Goal: Transaction & Acquisition: Purchase product/service

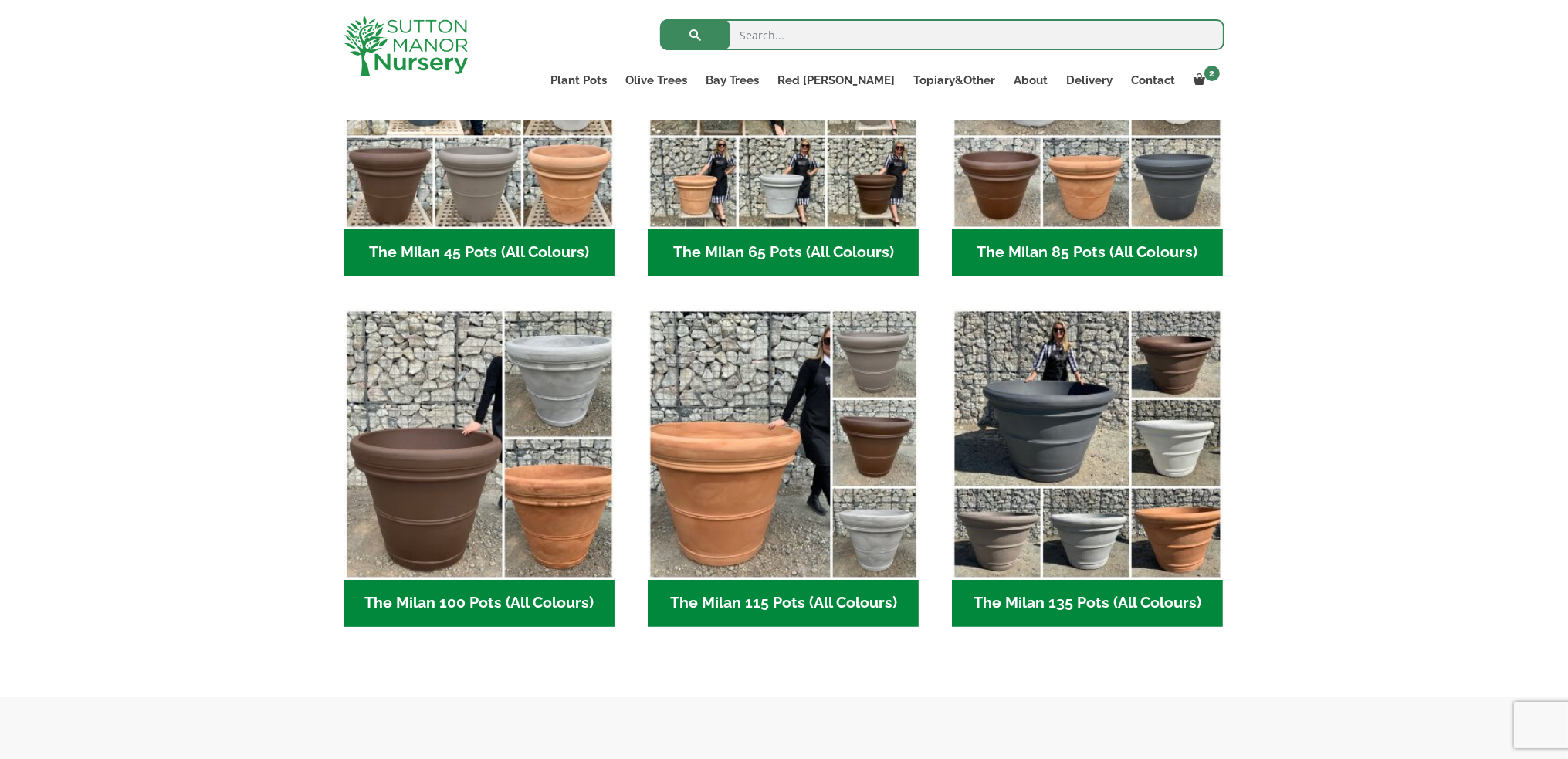
scroll to position [622, 0]
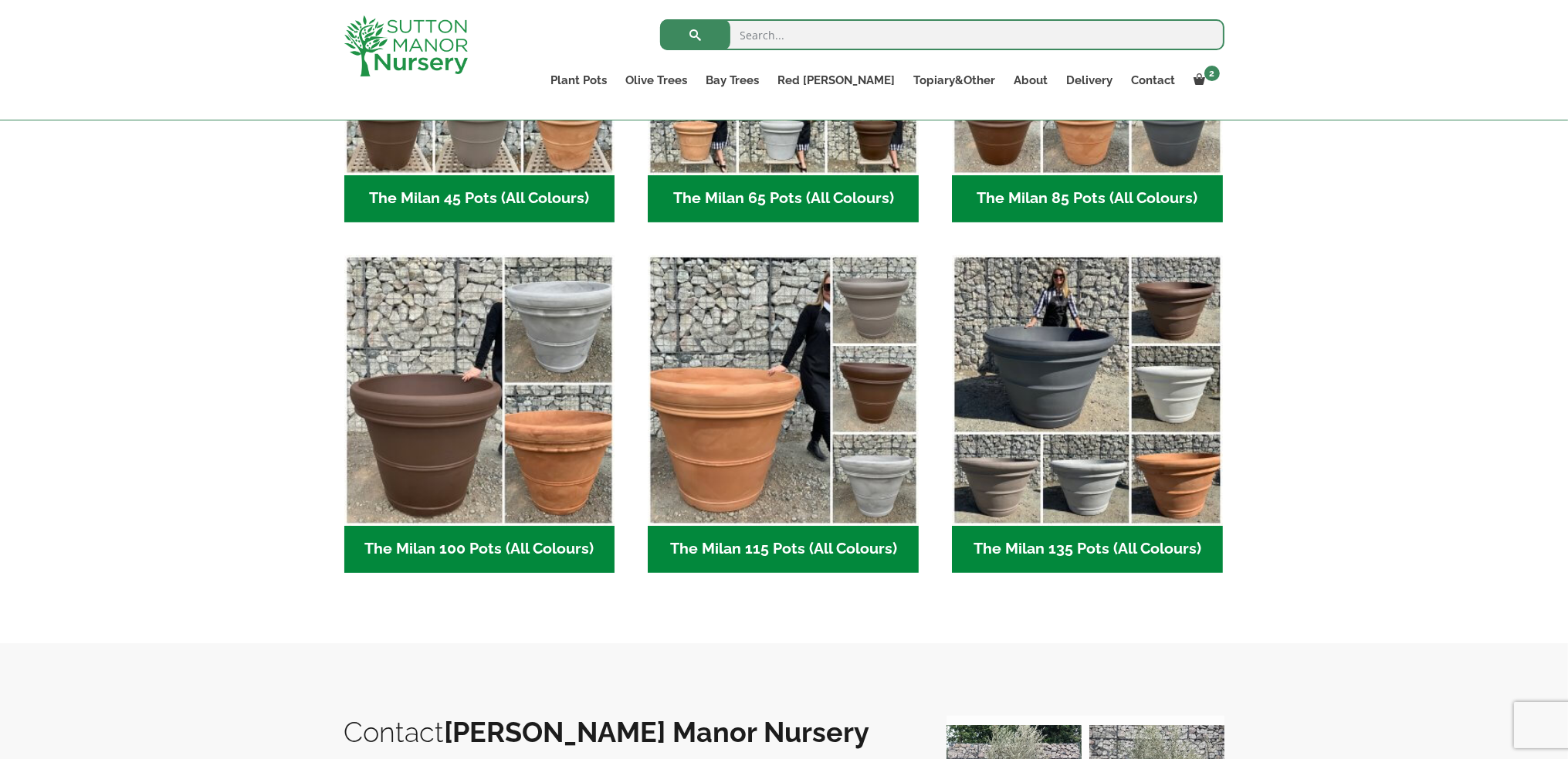
click at [738, 542] on h2 "The Milan 115 Pots (All Colours) (5)" at bounding box center [783, 549] width 271 height 48
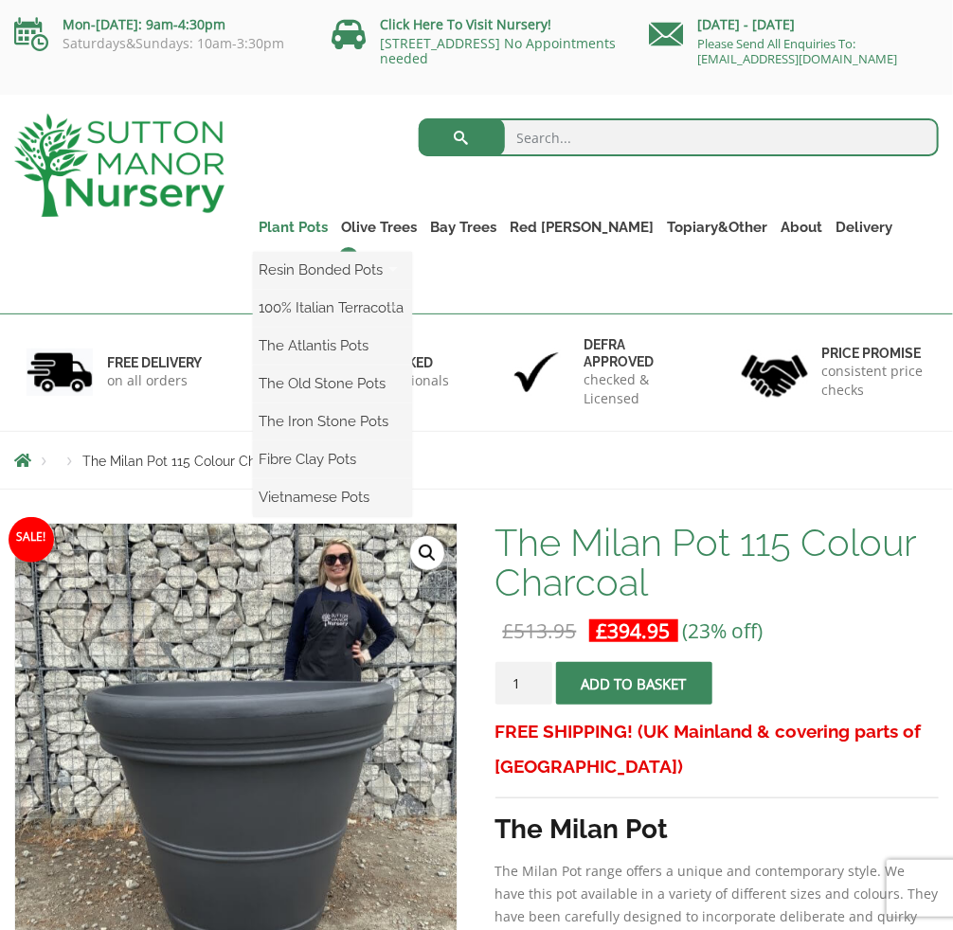
click at [297, 226] on link "Plant Pots" at bounding box center [294, 227] width 82 height 27
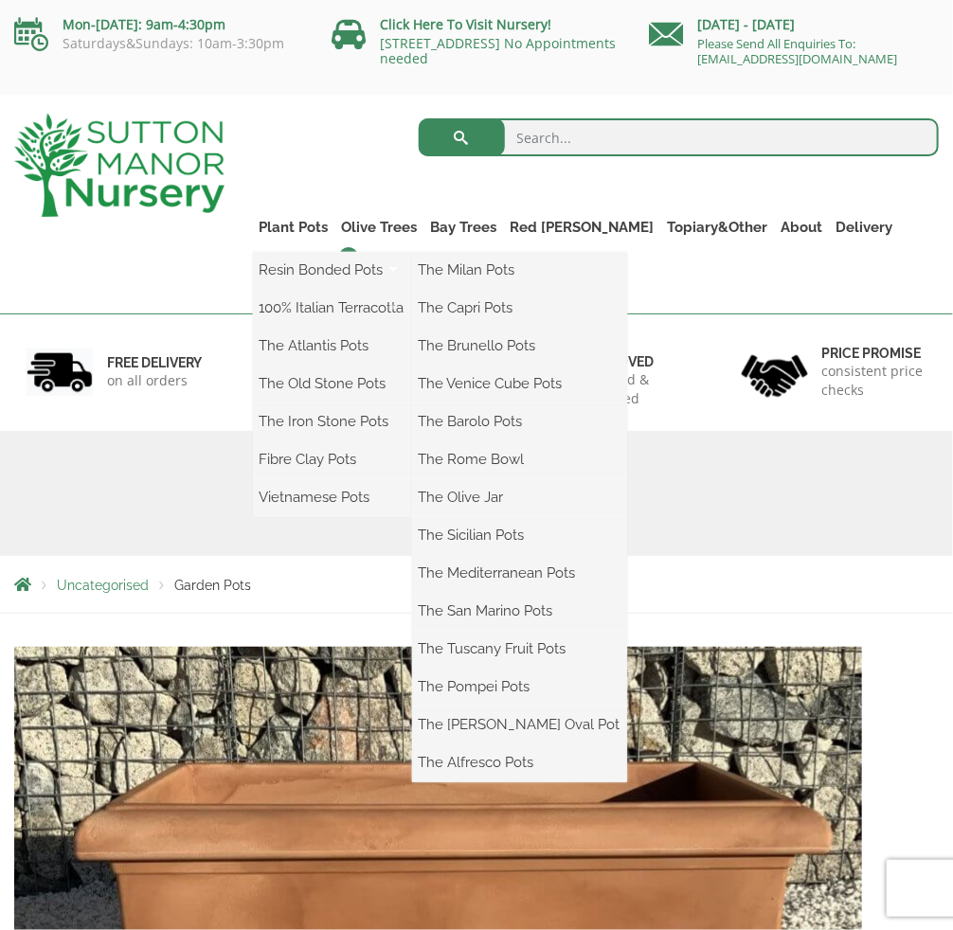
drag, startPoint x: 290, startPoint y: 271, endPoint x: 380, endPoint y: 248, distance: 92.8
click at [290, 271] on link "Resin Bonded Pots" at bounding box center [332, 270] width 159 height 28
click at [289, 271] on link "Resin Bonded Pots" at bounding box center [332, 270] width 159 height 28
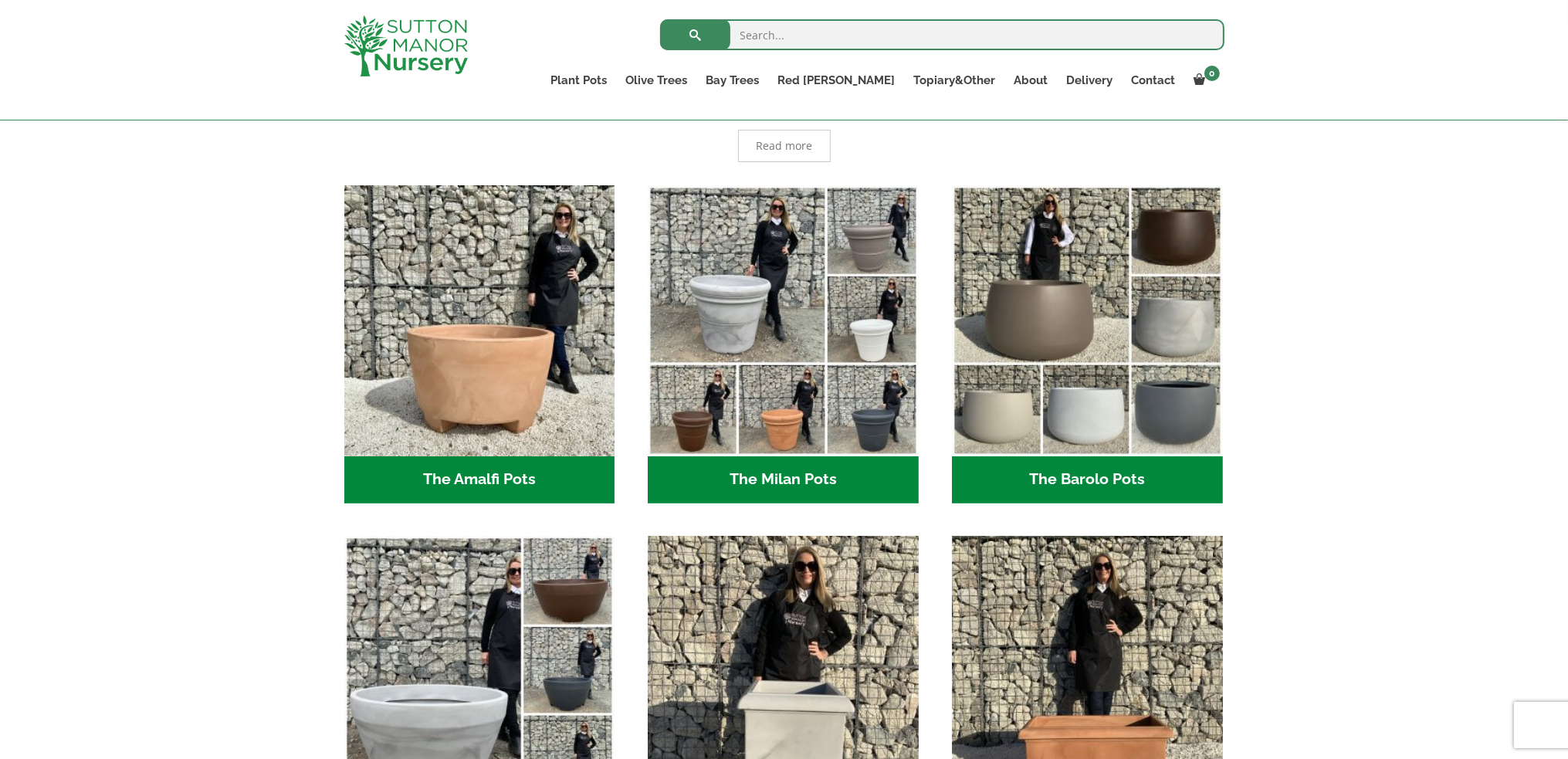
scroll to position [435, 0]
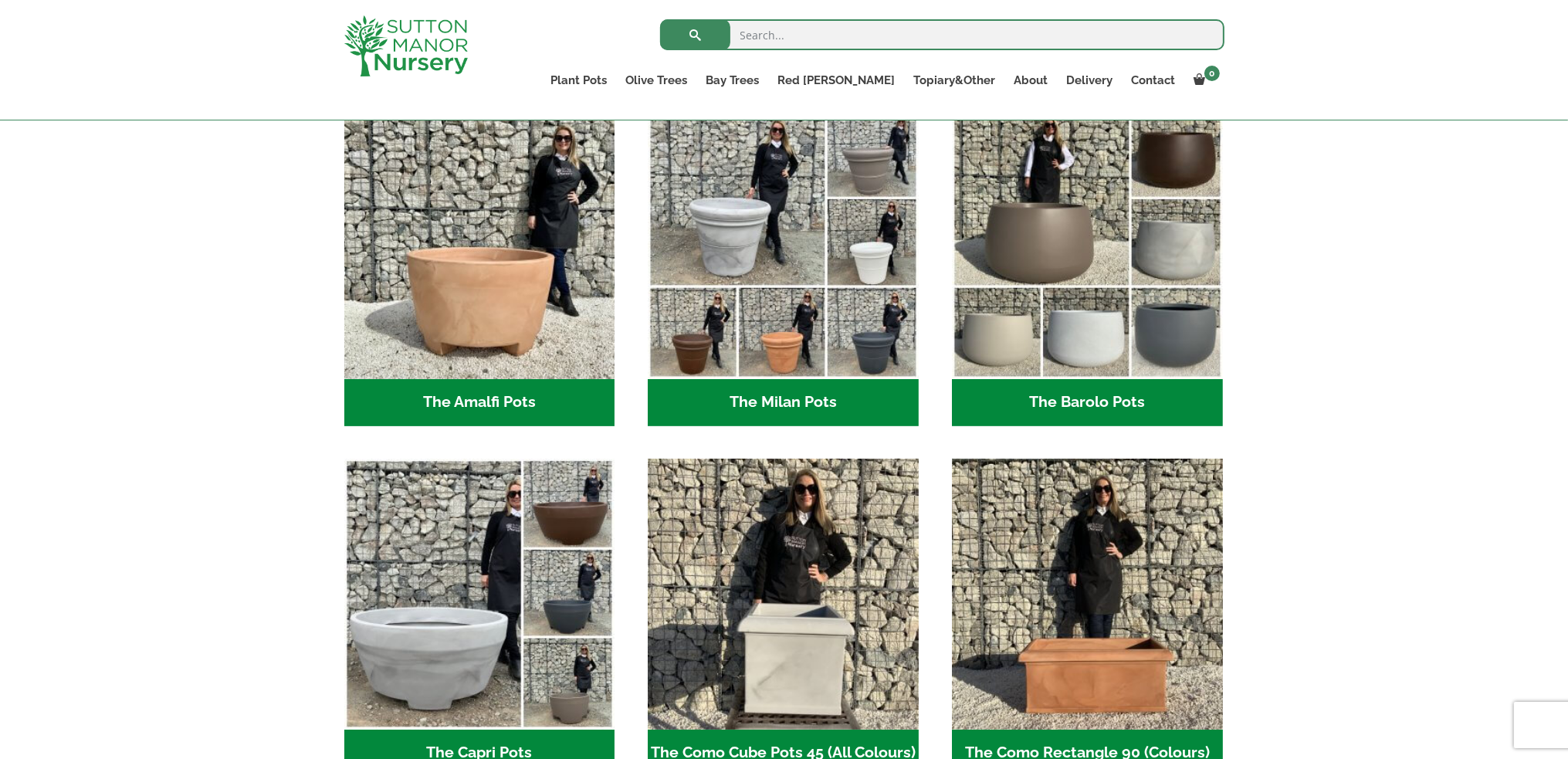
click at [776, 412] on h2 "The Milan Pots (35)" at bounding box center [783, 403] width 271 height 48
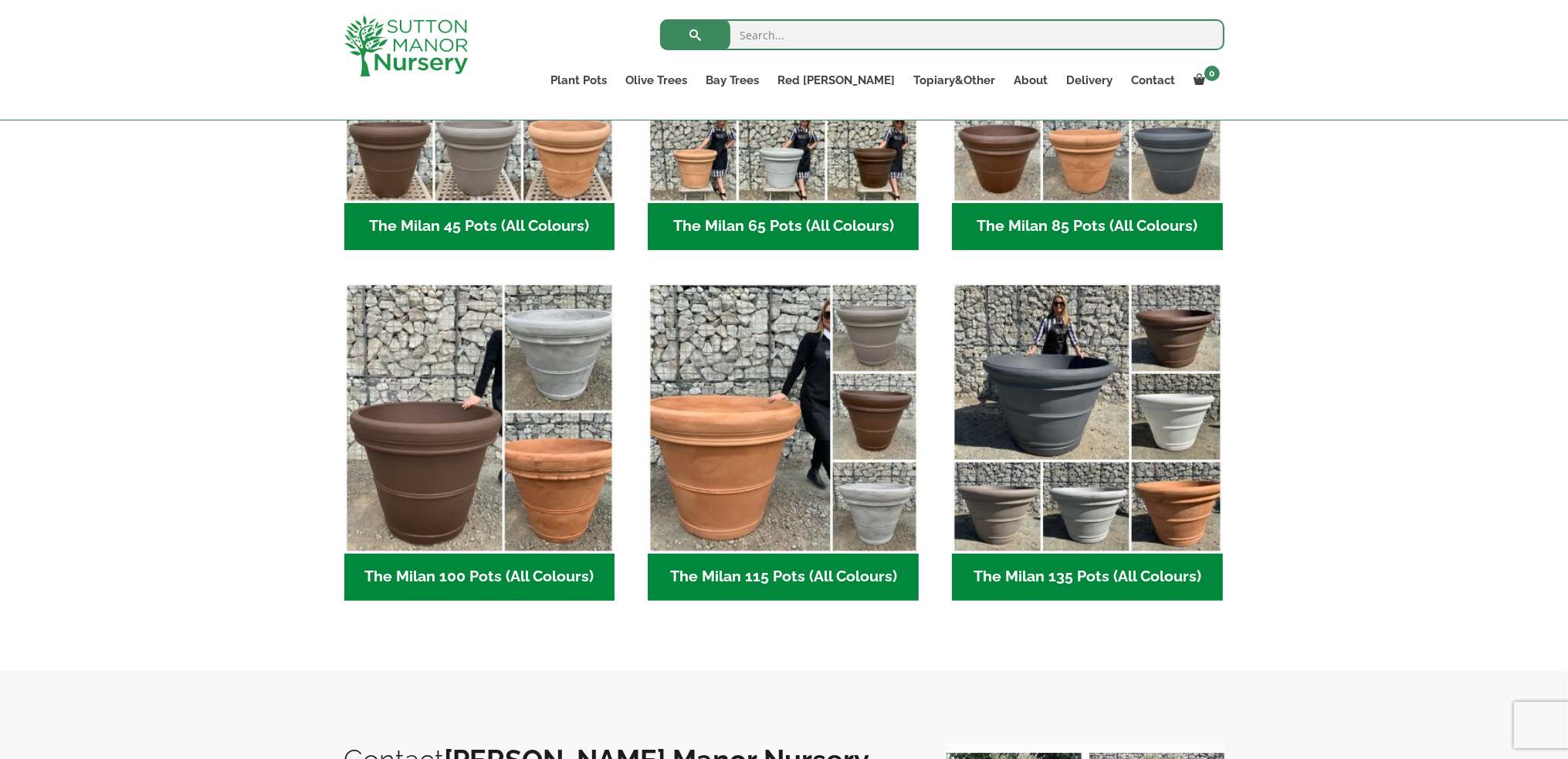
scroll to position [618, 0]
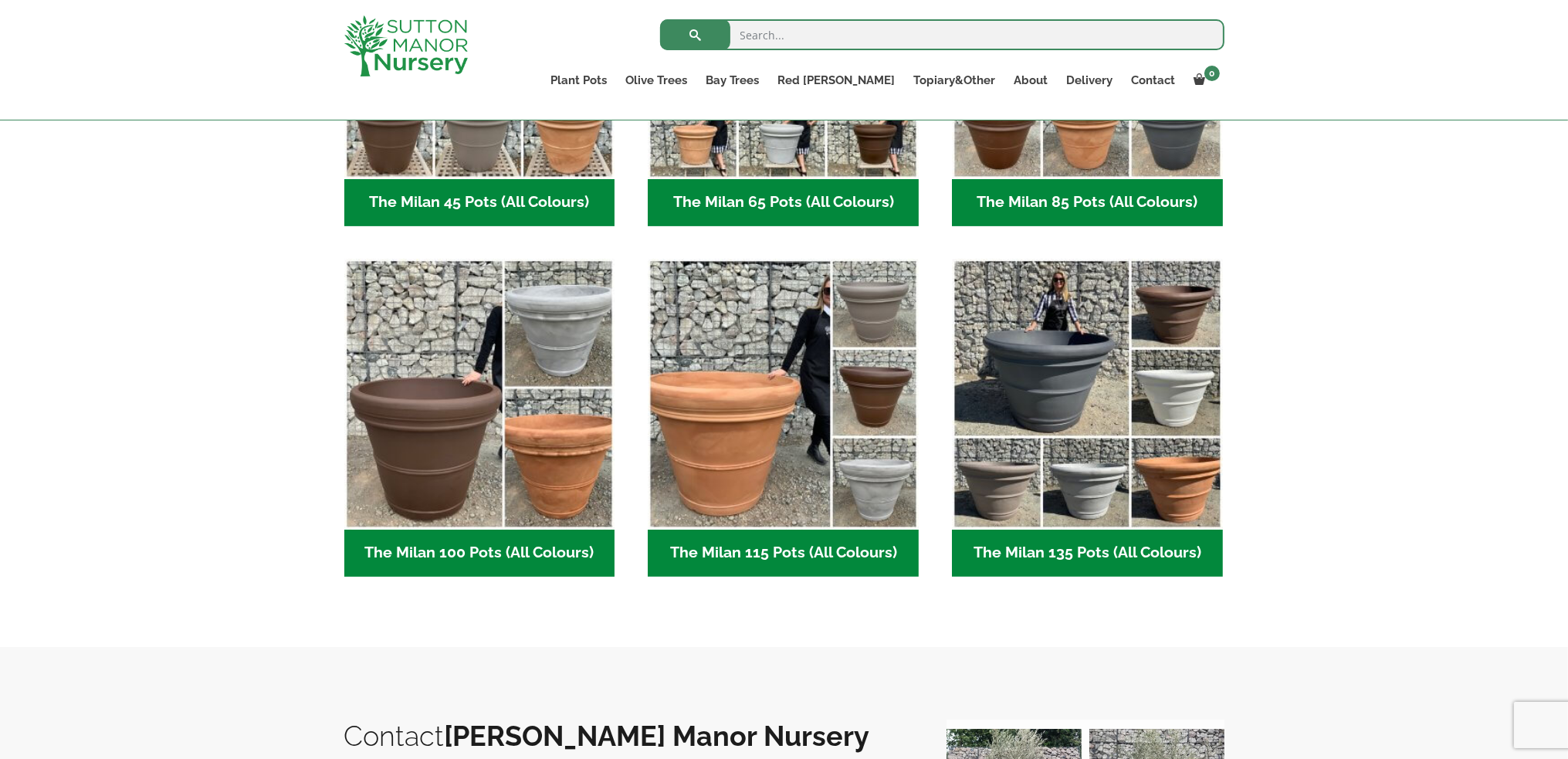
click at [791, 560] on h2 "The Milan 115 Pots (All Colours) (5)" at bounding box center [783, 554] width 271 height 48
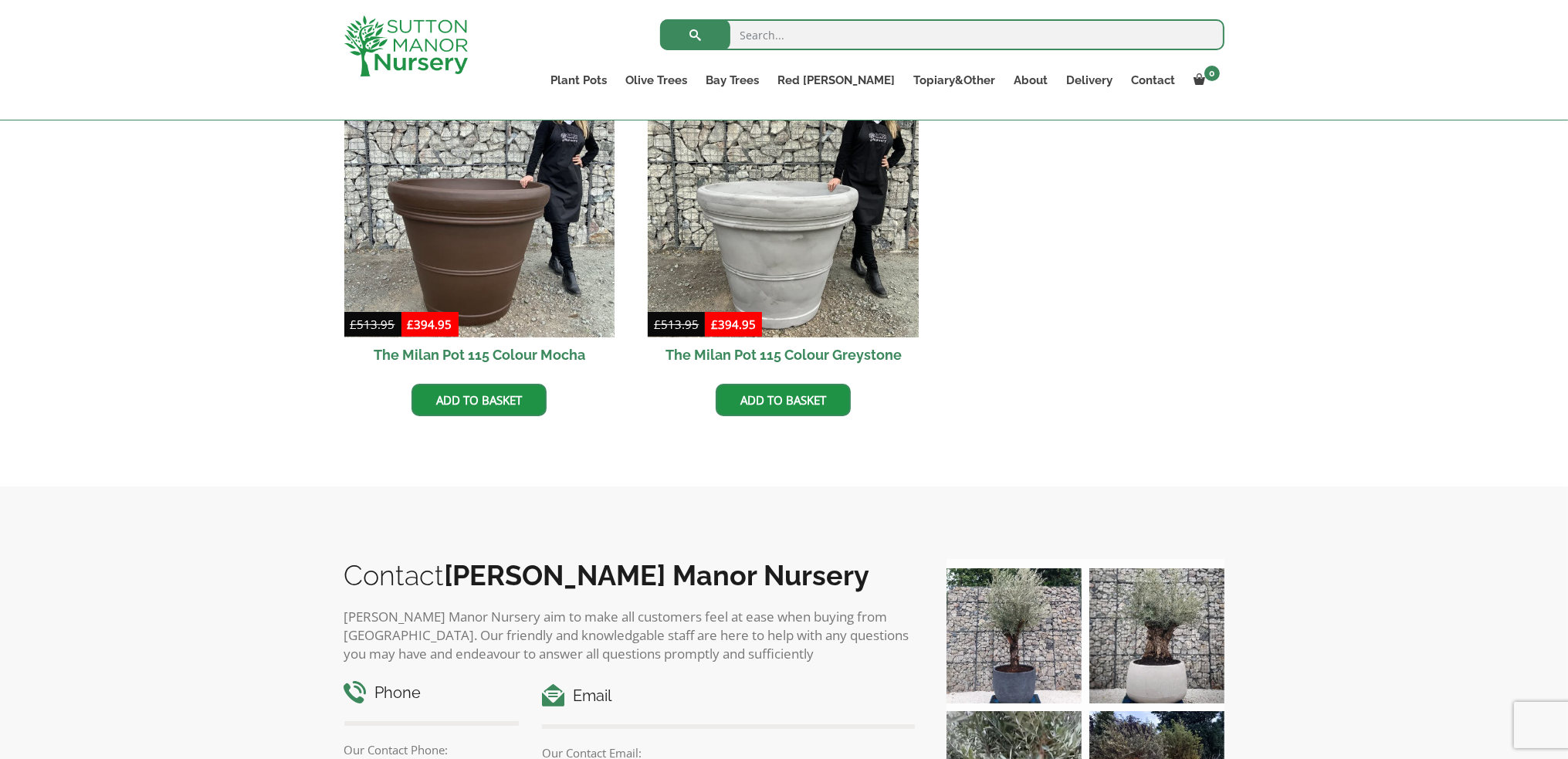
scroll to position [386, 0]
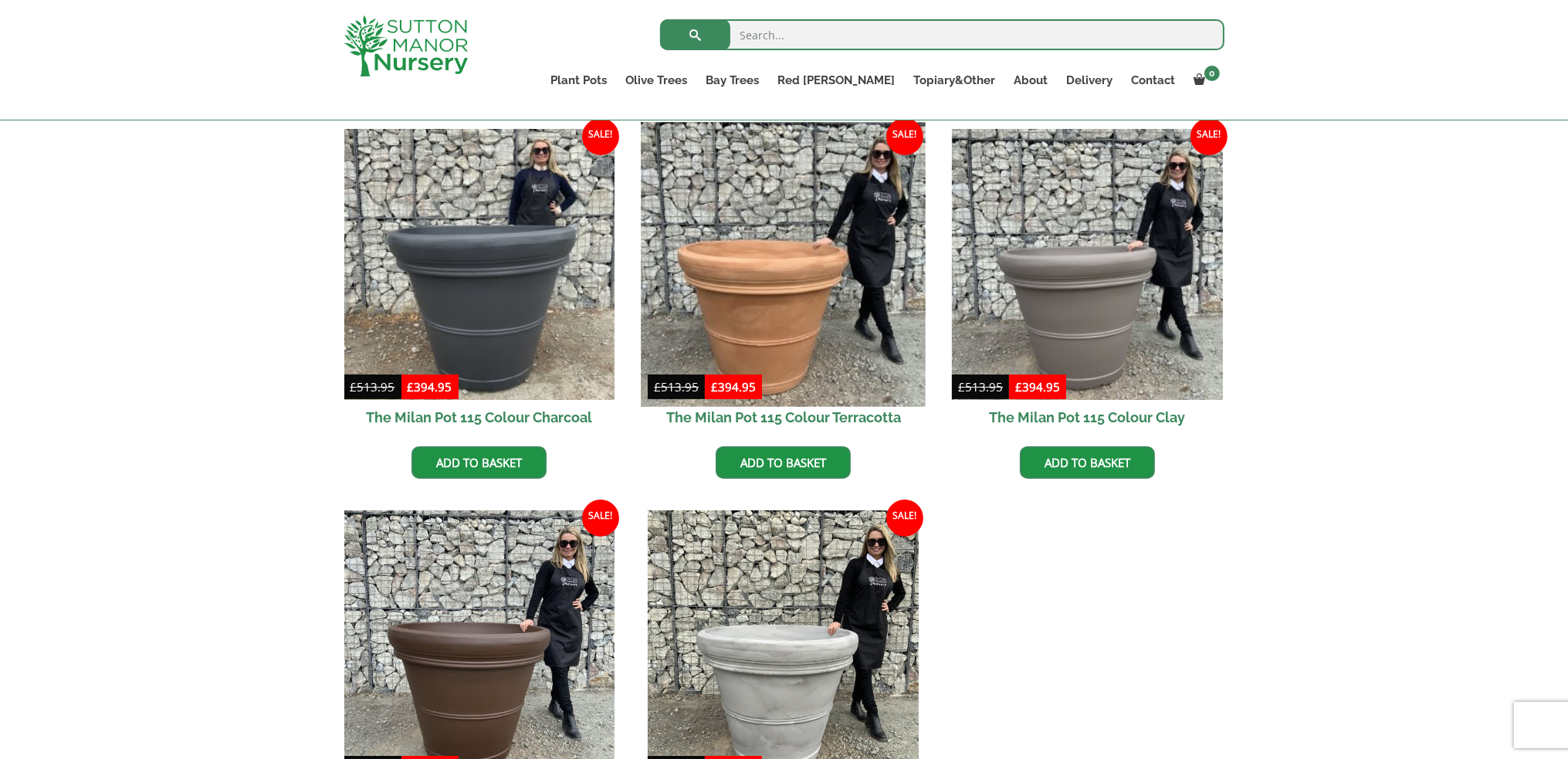
click at [757, 257] on img at bounding box center [783, 264] width 284 height 285
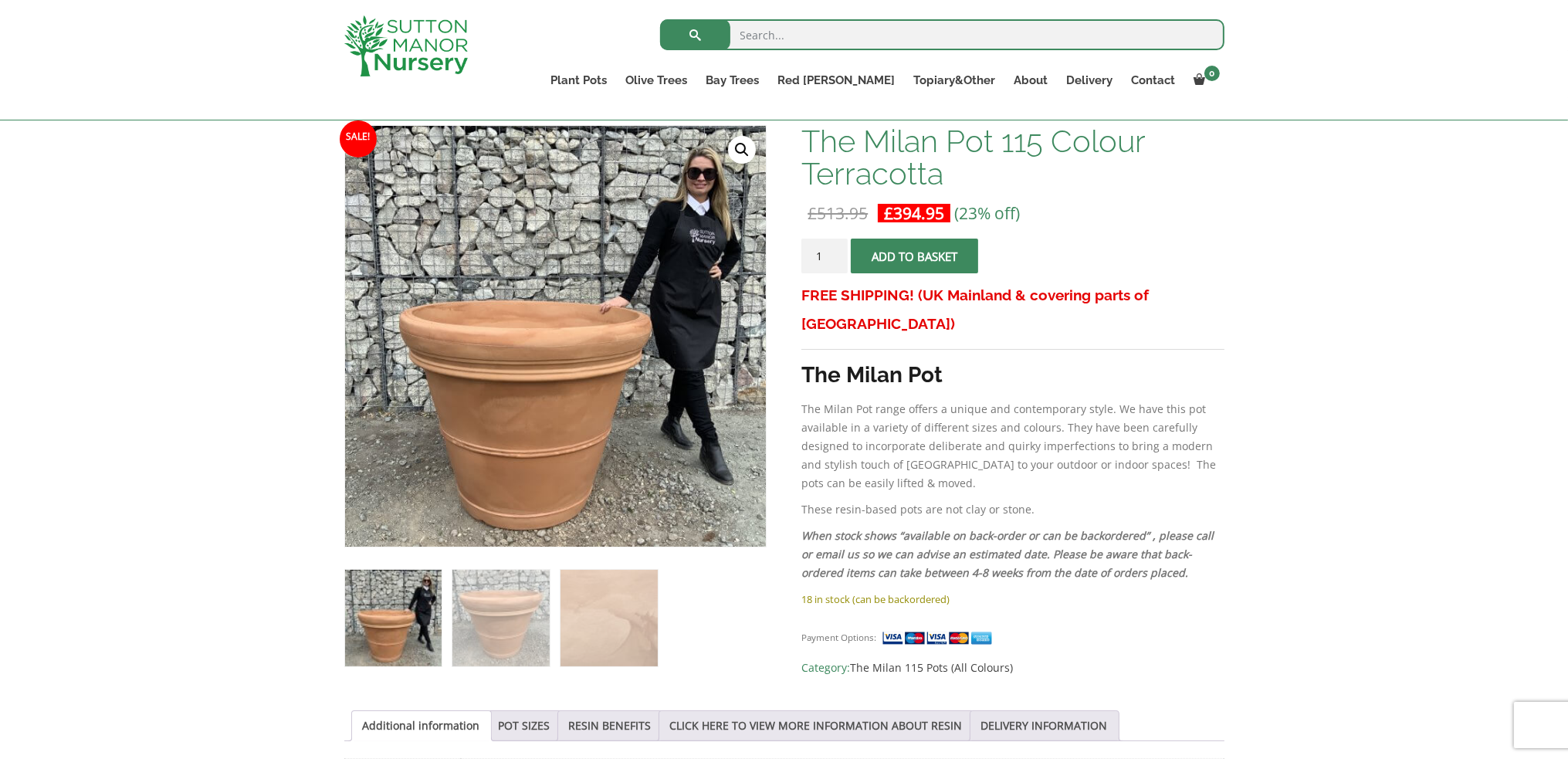
click at [843, 249] on input "1" at bounding box center [824, 256] width 46 height 35
type input "2"
click at [831, 254] on input "2" at bounding box center [824, 256] width 46 height 35
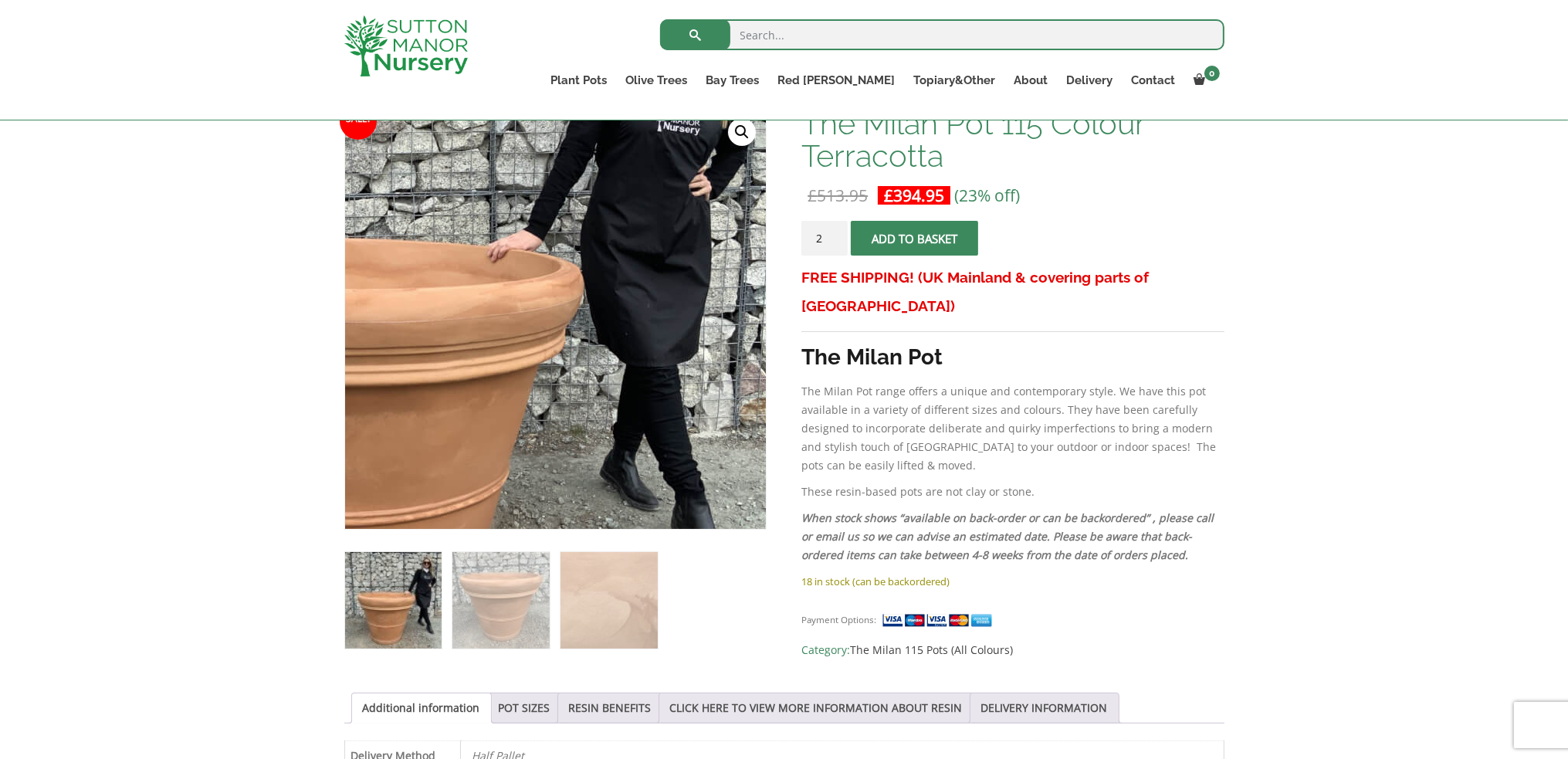
scroll to position [309, 0]
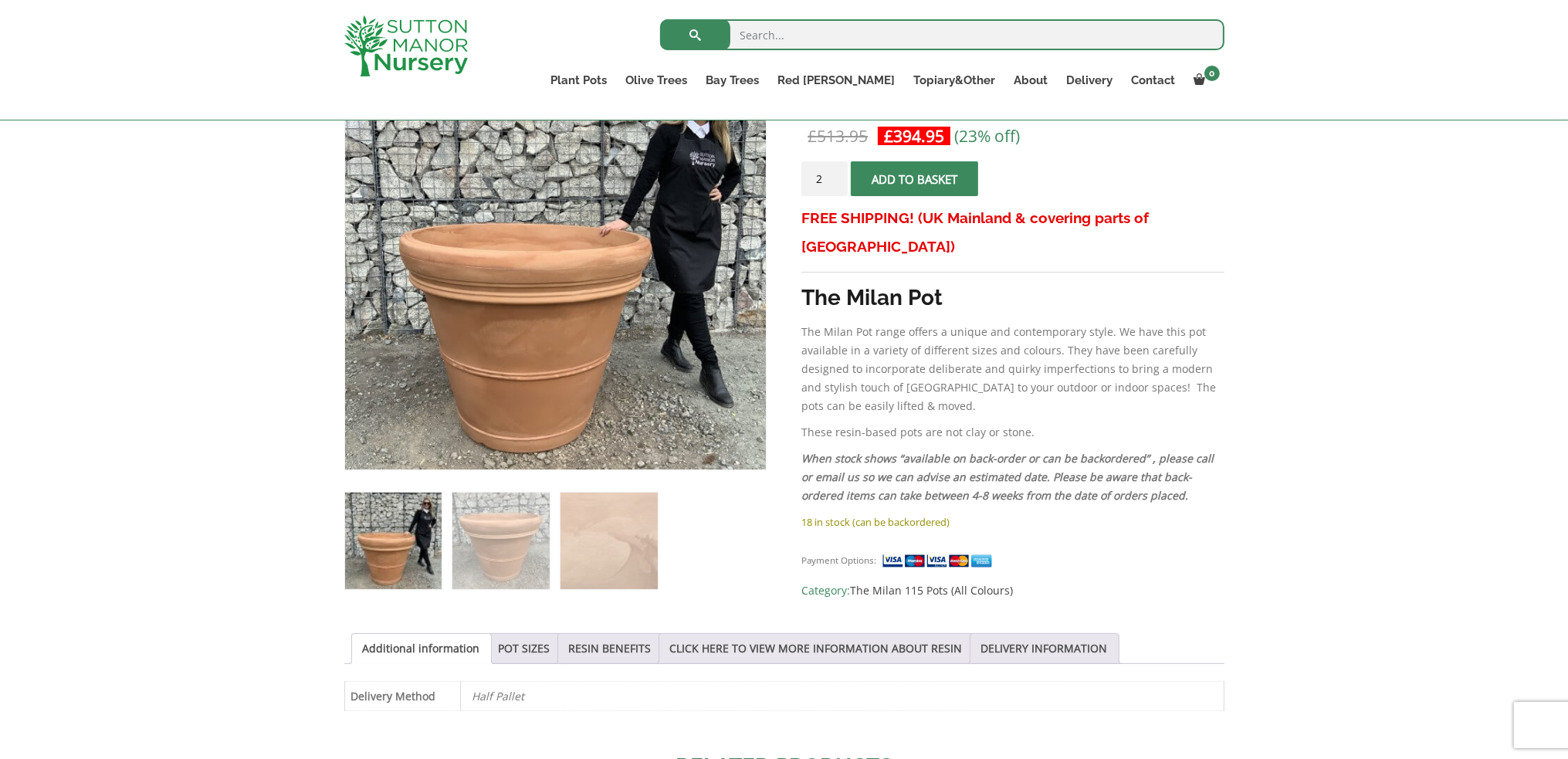
drag, startPoint x: 918, startPoint y: 180, endPoint x: 927, endPoint y: 175, distance: 10.3
click at [915, 179] on span "submit" at bounding box center [915, 179] width 0 height 0
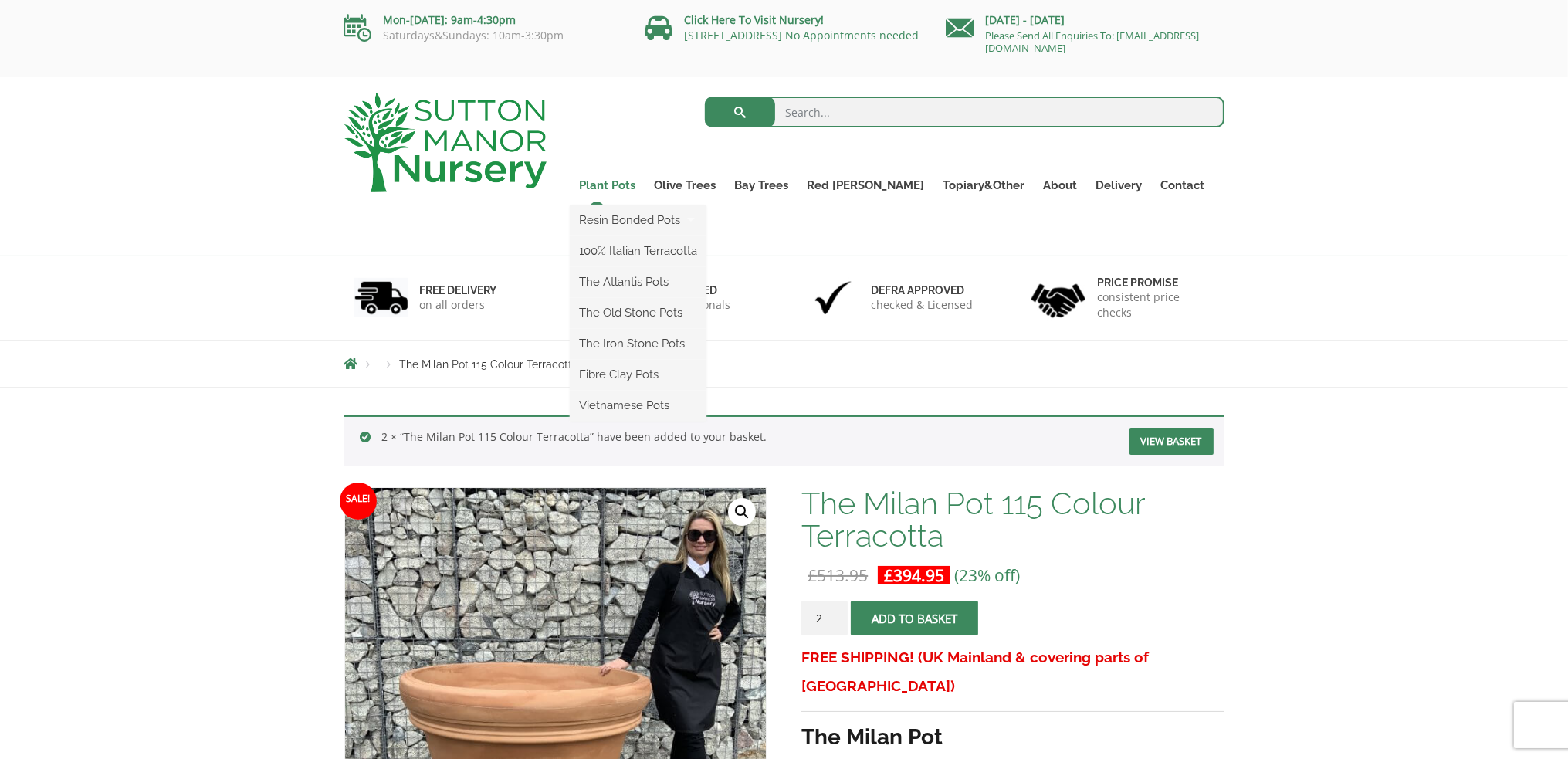
click at [645, 182] on link "Plant Pots" at bounding box center [607, 185] width 75 height 22
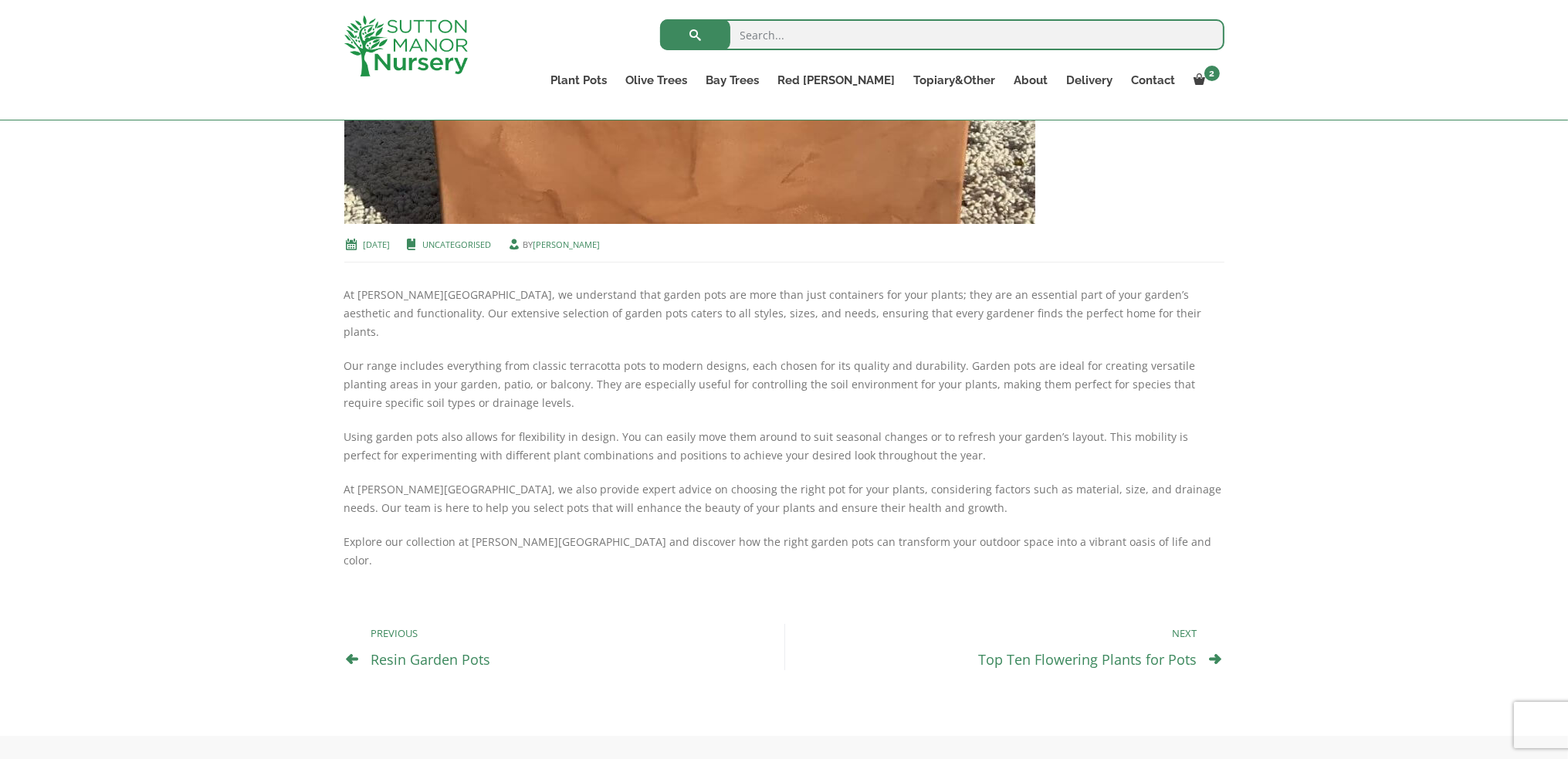
scroll to position [80, 0]
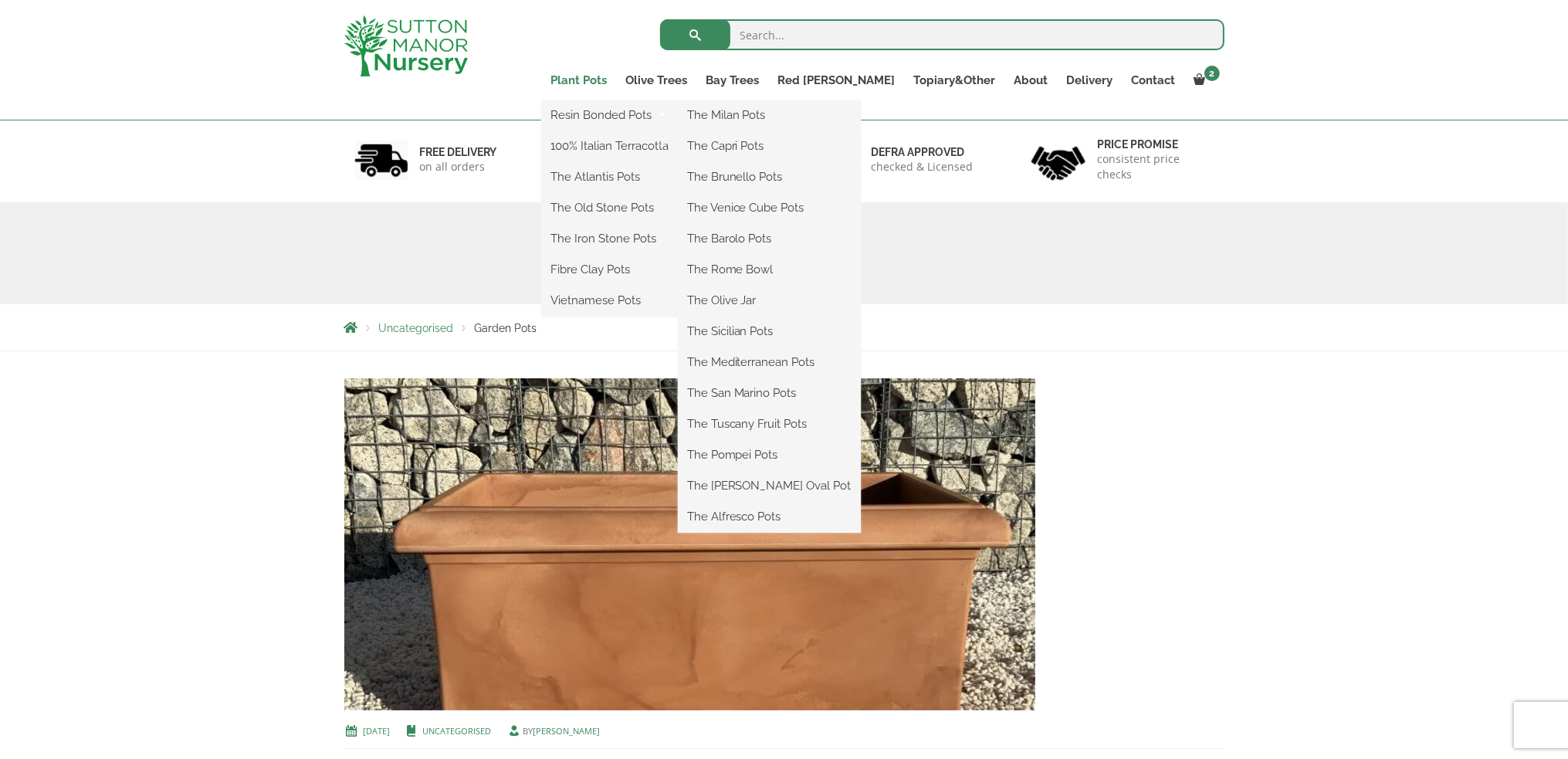
click at [616, 73] on link "Plant Pots" at bounding box center [579, 80] width 75 height 22
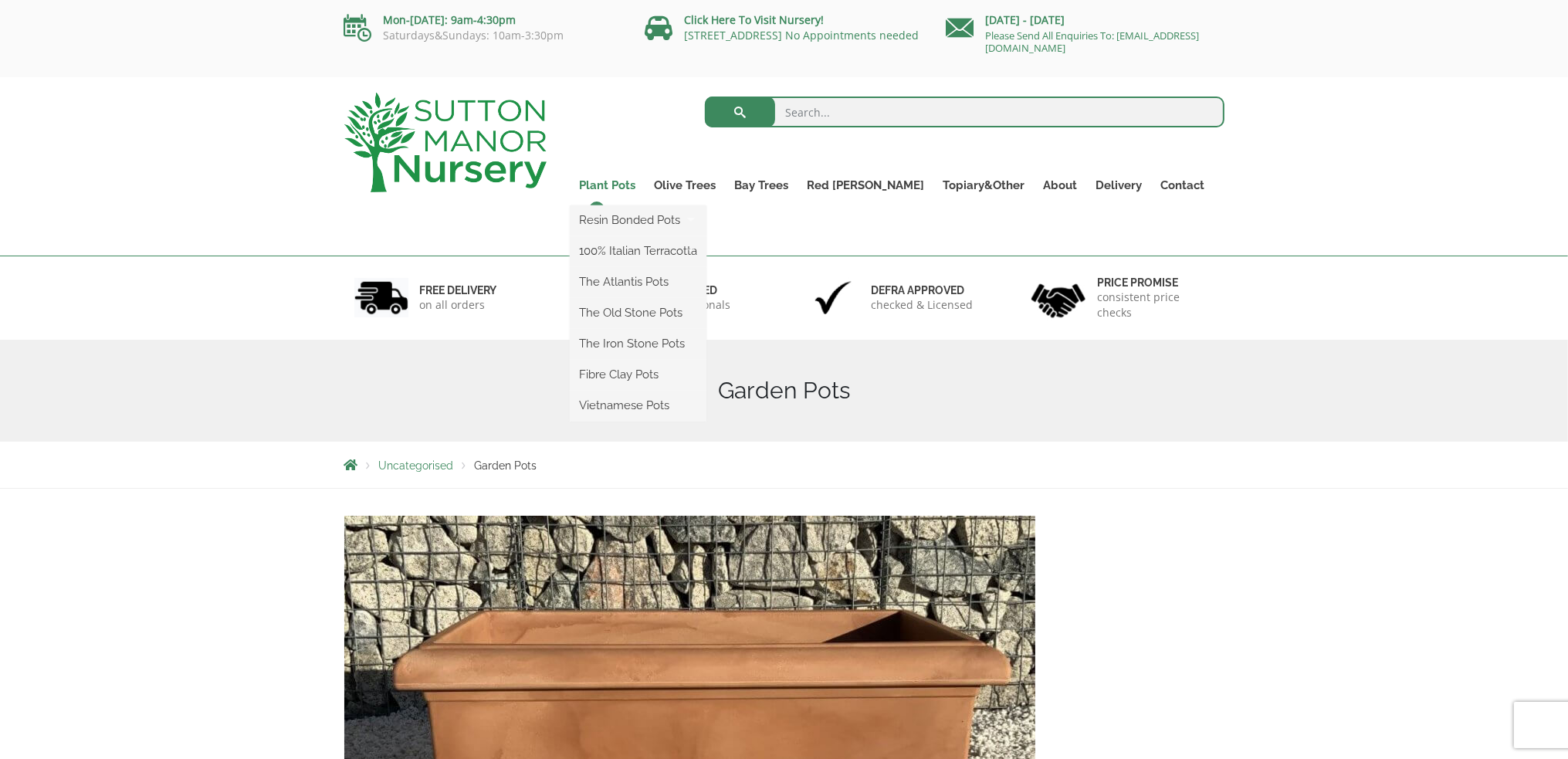
click at [645, 183] on link "Plant Pots" at bounding box center [607, 185] width 75 height 22
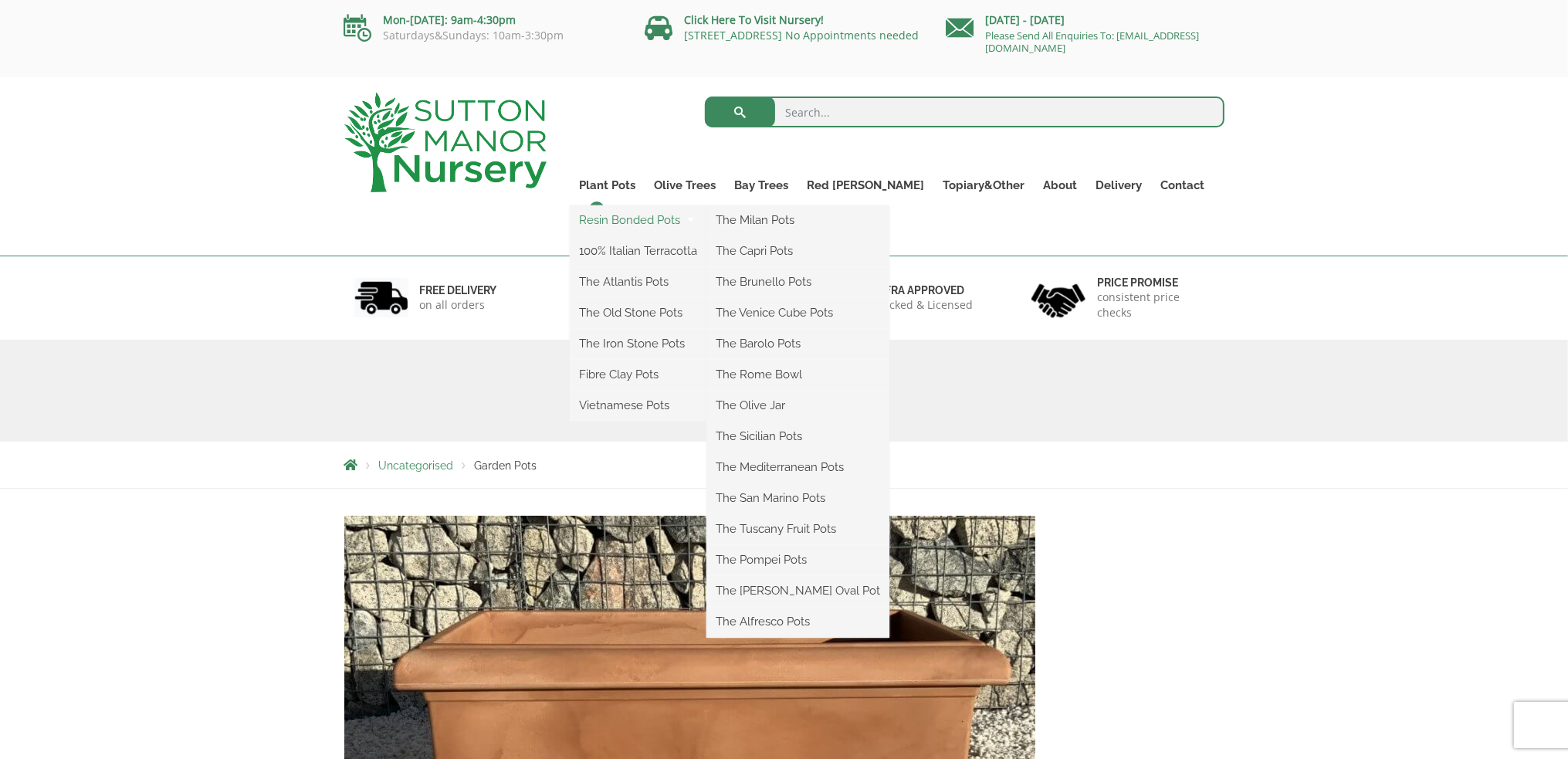
click at [635, 214] on link "Resin Bonded Pots" at bounding box center [638, 220] width 137 height 23
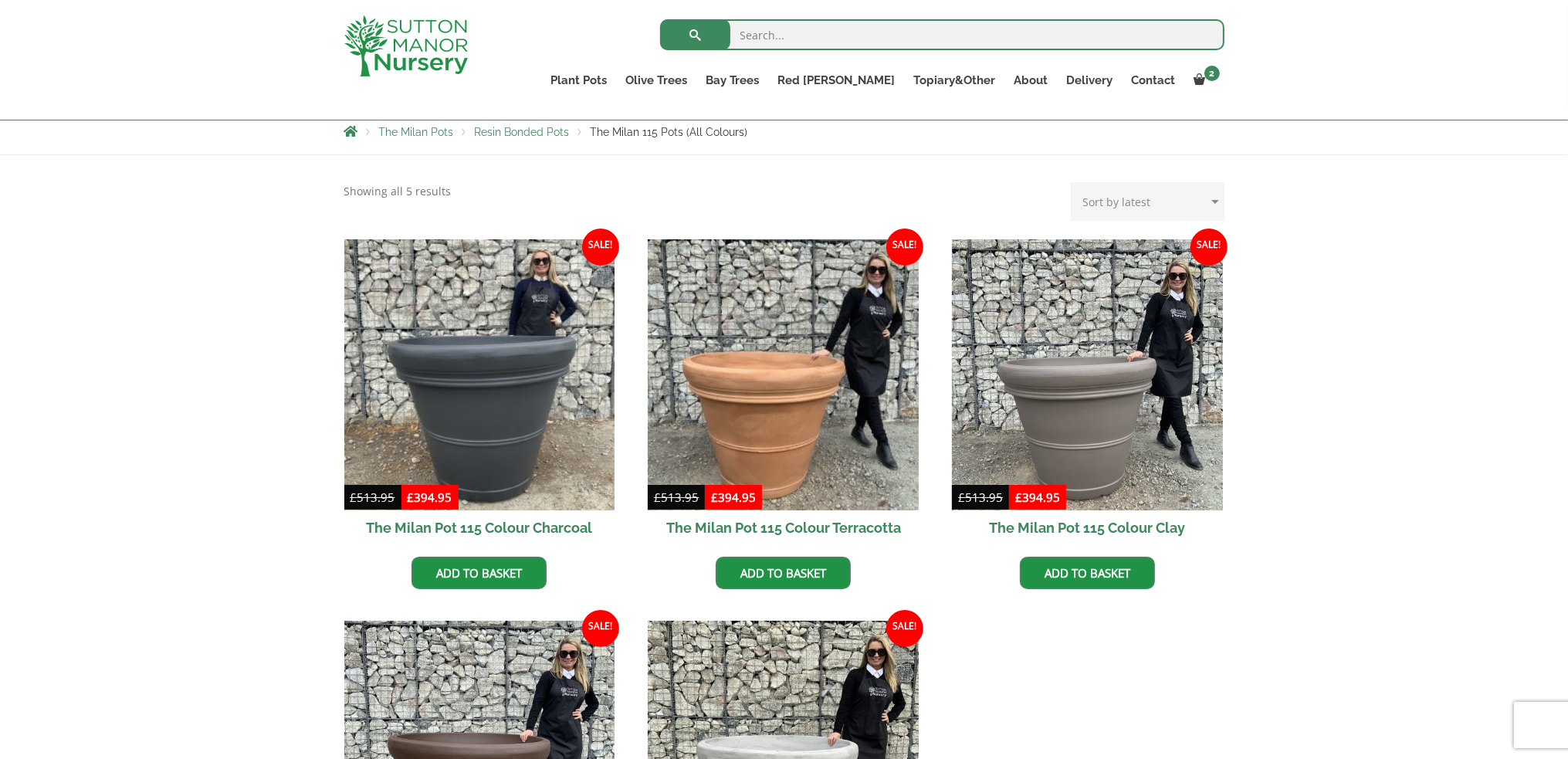
scroll to position [309, 0]
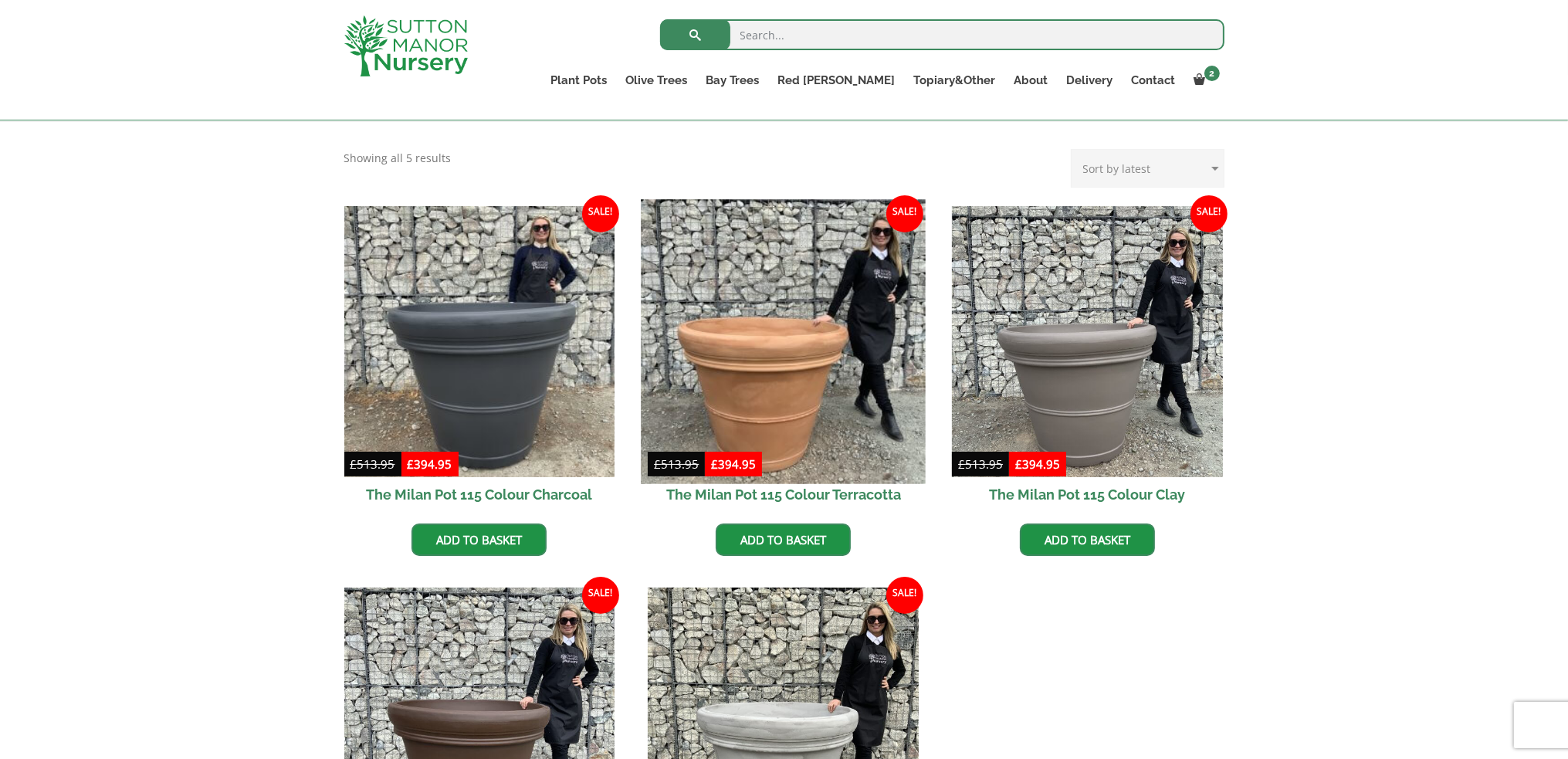
click at [827, 418] on img at bounding box center [783, 341] width 284 height 285
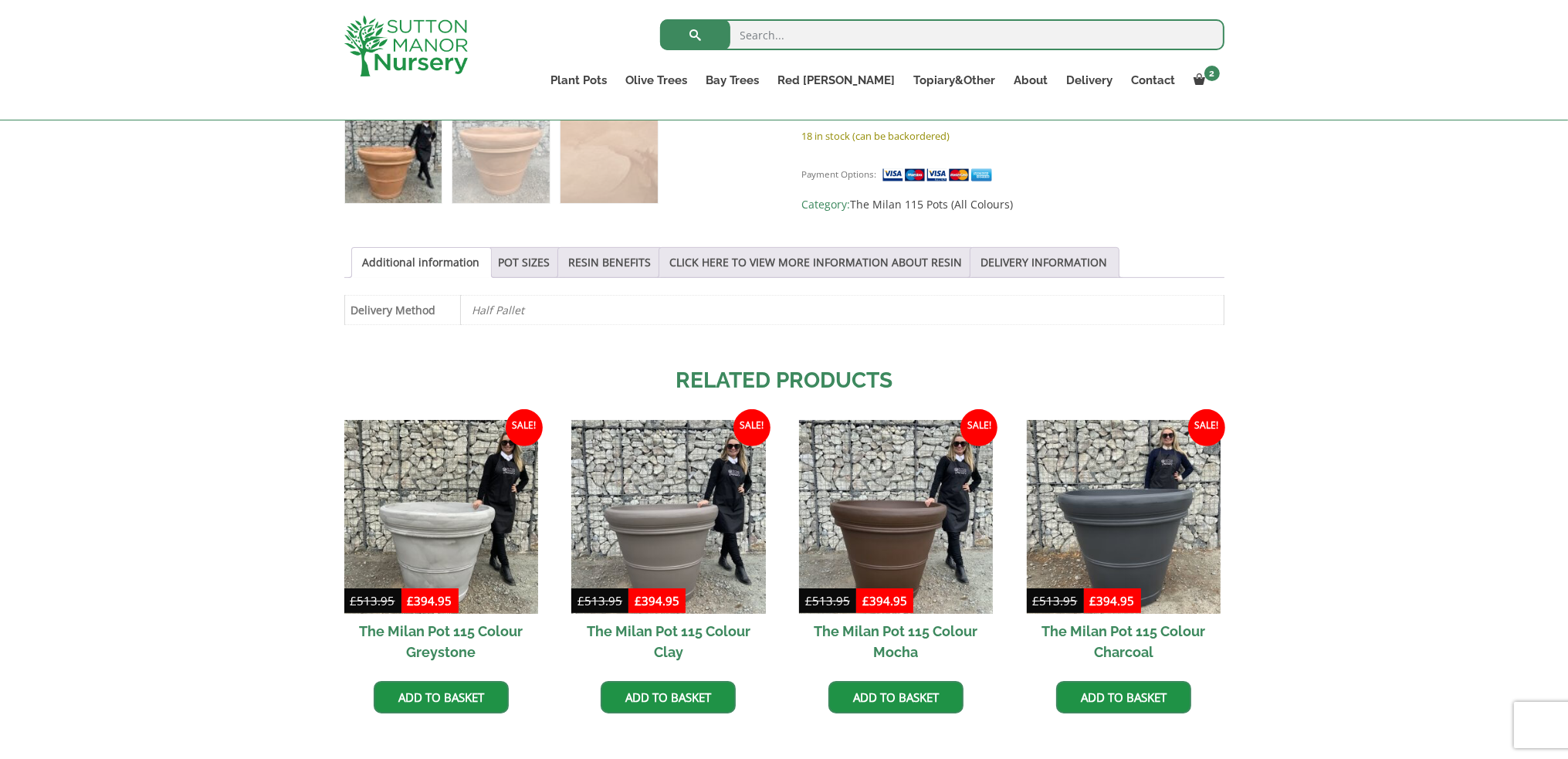
scroll to position [618, 0]
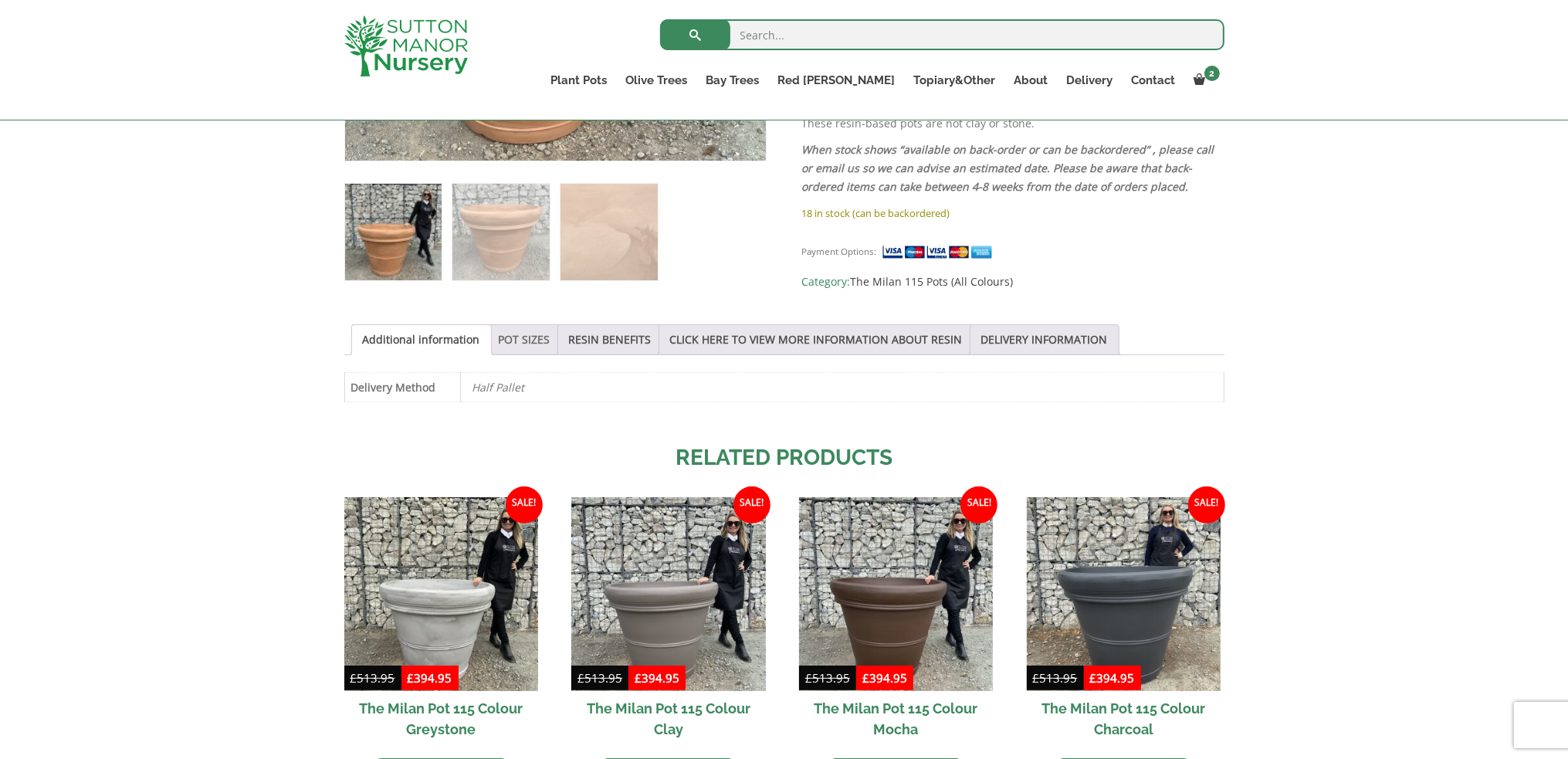
click at [520, 338] on link "POT SIZES" at bounding box center [524, 340] width 51 height 29
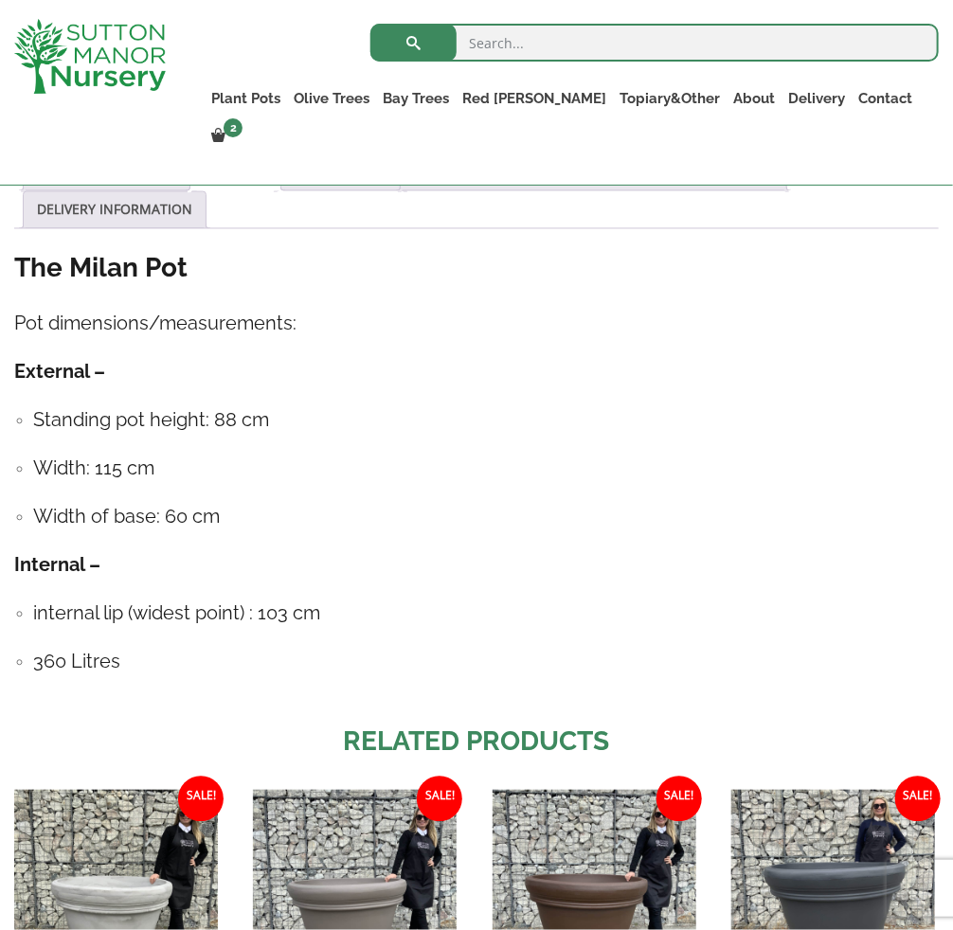
scroll to position [1270, 0]
